Goal: Task Accomplishment & Management: Manage account settings

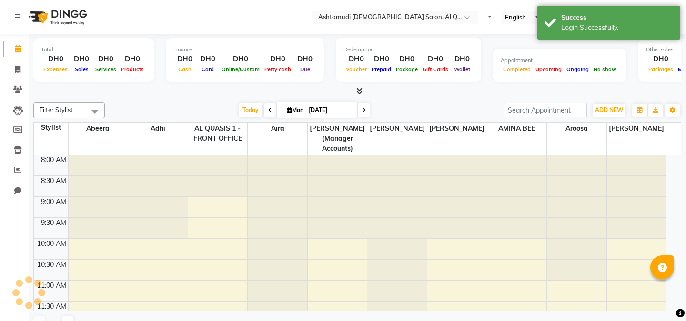
select select "en"
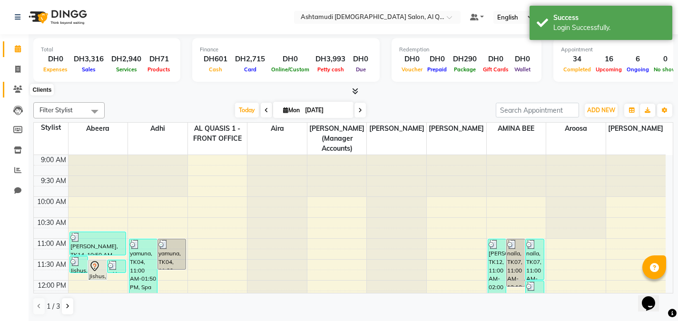
click at [16, 90] on icon at bounding box center [17, 89] width 9 height 7
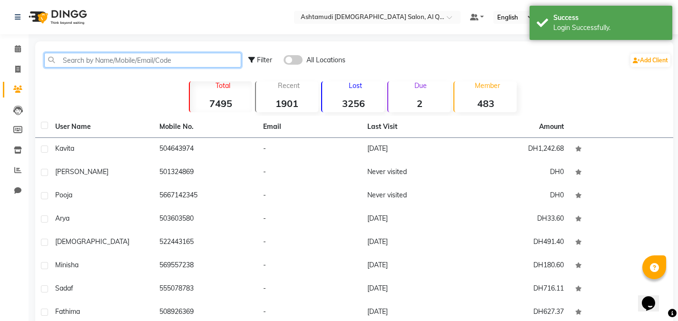
click at [175, 63] on input "text" at bounding box center [142, 60] width 197 height 15
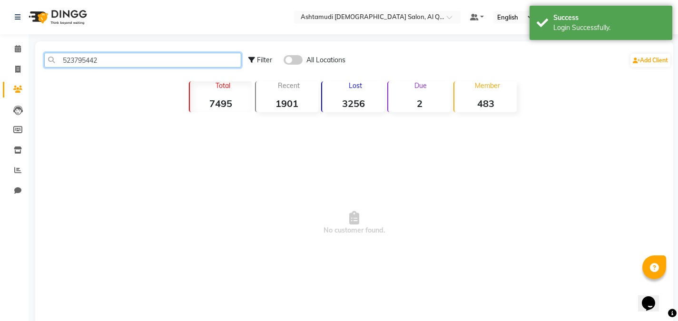
type input "523795442"
click at [290, 56] on span at bounding box center [293, 60] width 19 height 10
click at [284, 61] on input "checkbox" at bounding box center [284, 61] width 0 height 0
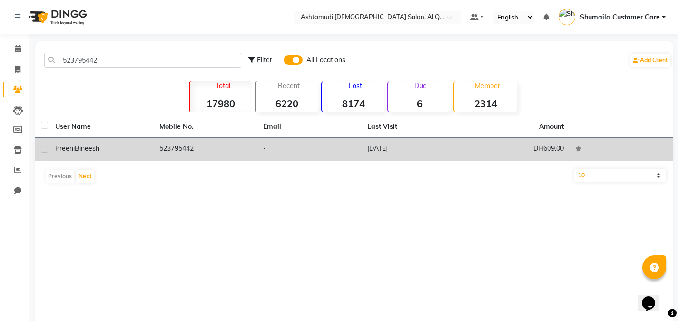
click at [213, 146] on td "523795442" at bounding box center [206, 149] width 104 height 23
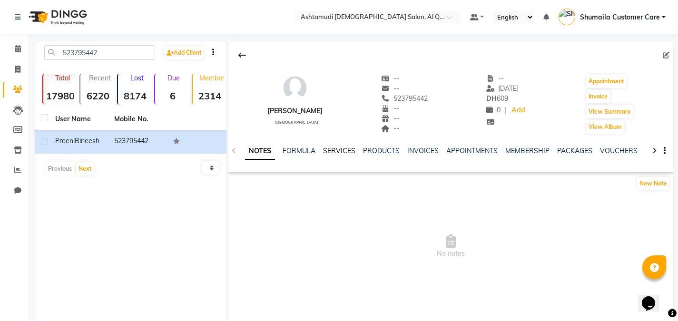
click at [336, 151] on link "SERVICES" at bounding box center [339, 151] width 32 height 9
